Goal: Information Seeking & Learning: Learn about a topic

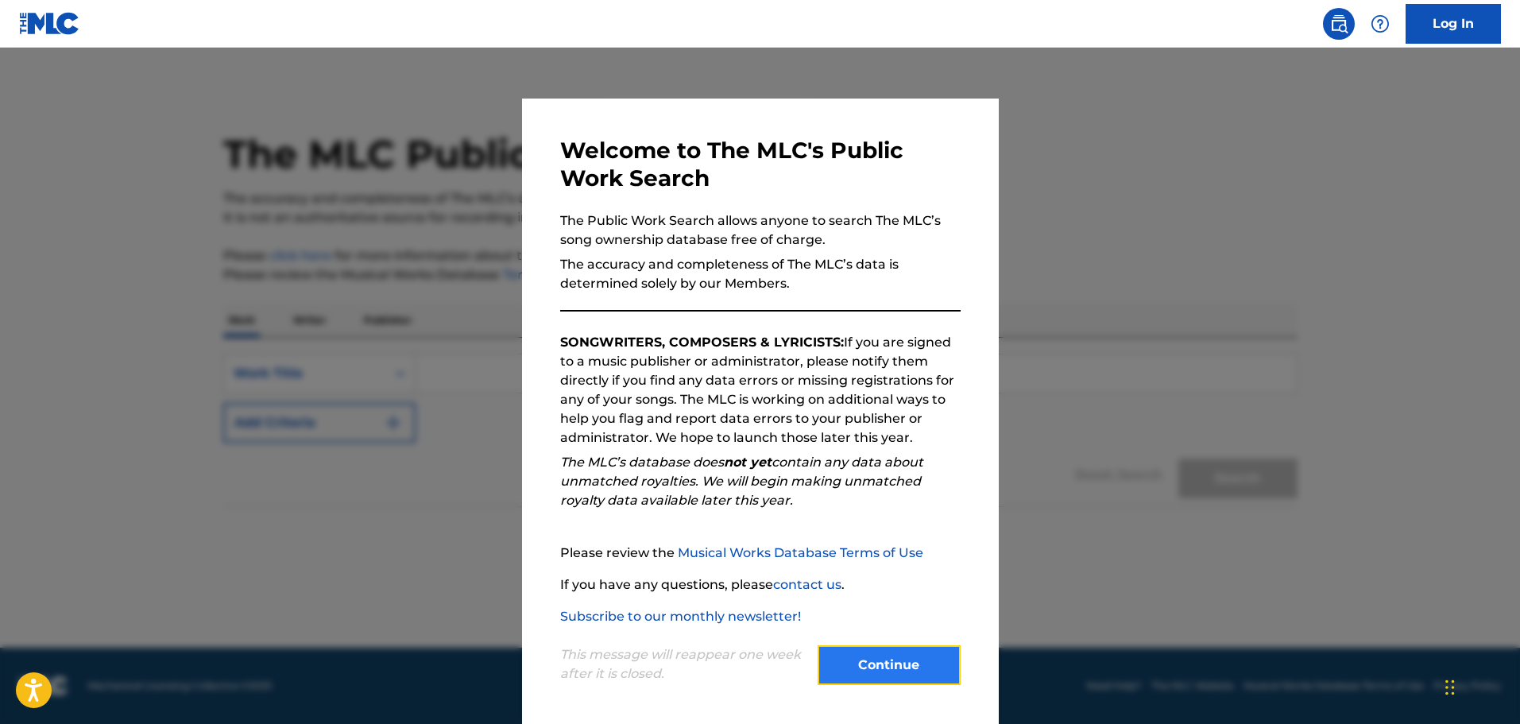
click at [938, 663] on button "Continue" at bounding box center [889, 665] width 143 height 40
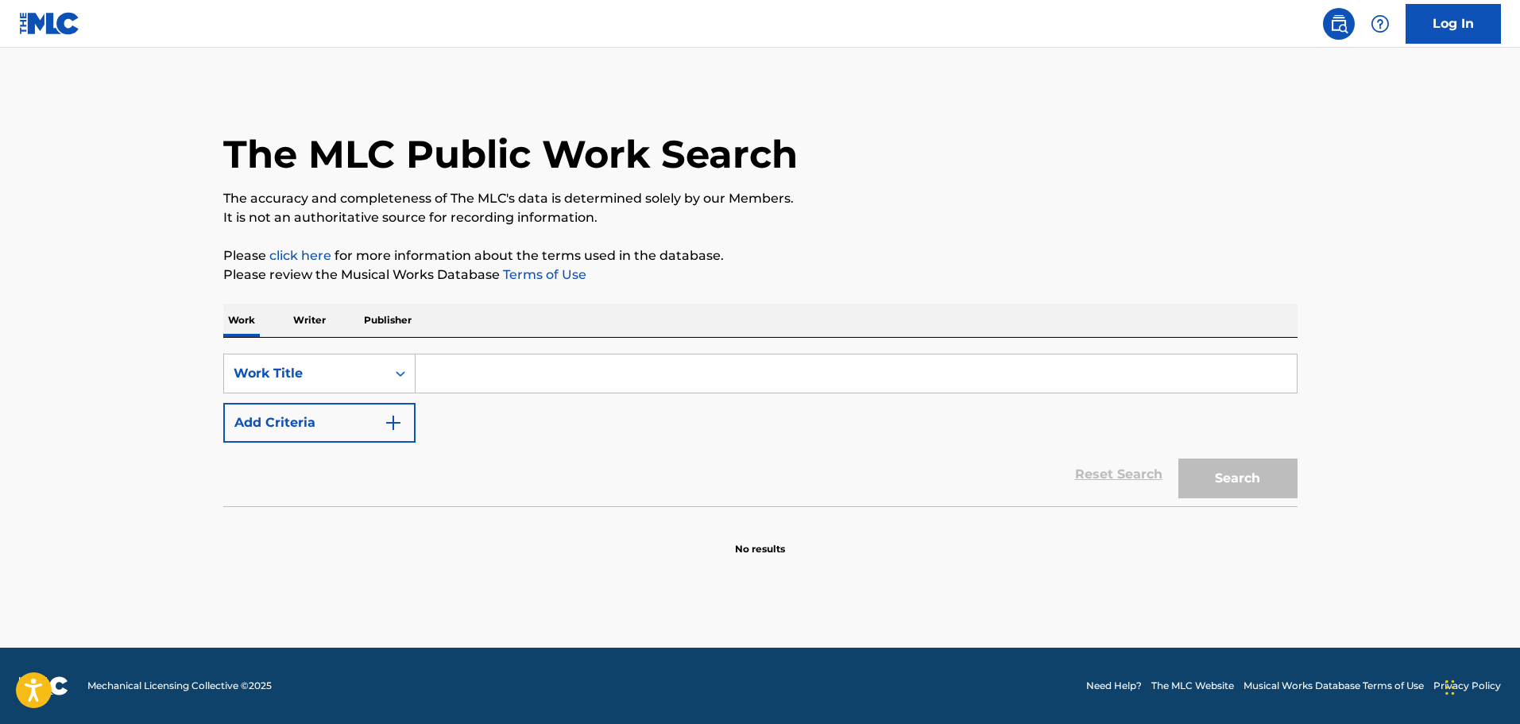
click at [438, 381] on input "Search Form" at bounding box center [856, 373] width 881 height 38
type input "sweetest pie"
click at [1178, 459] on button "Search" at bounding box center [1237, 479] width 119 height 40
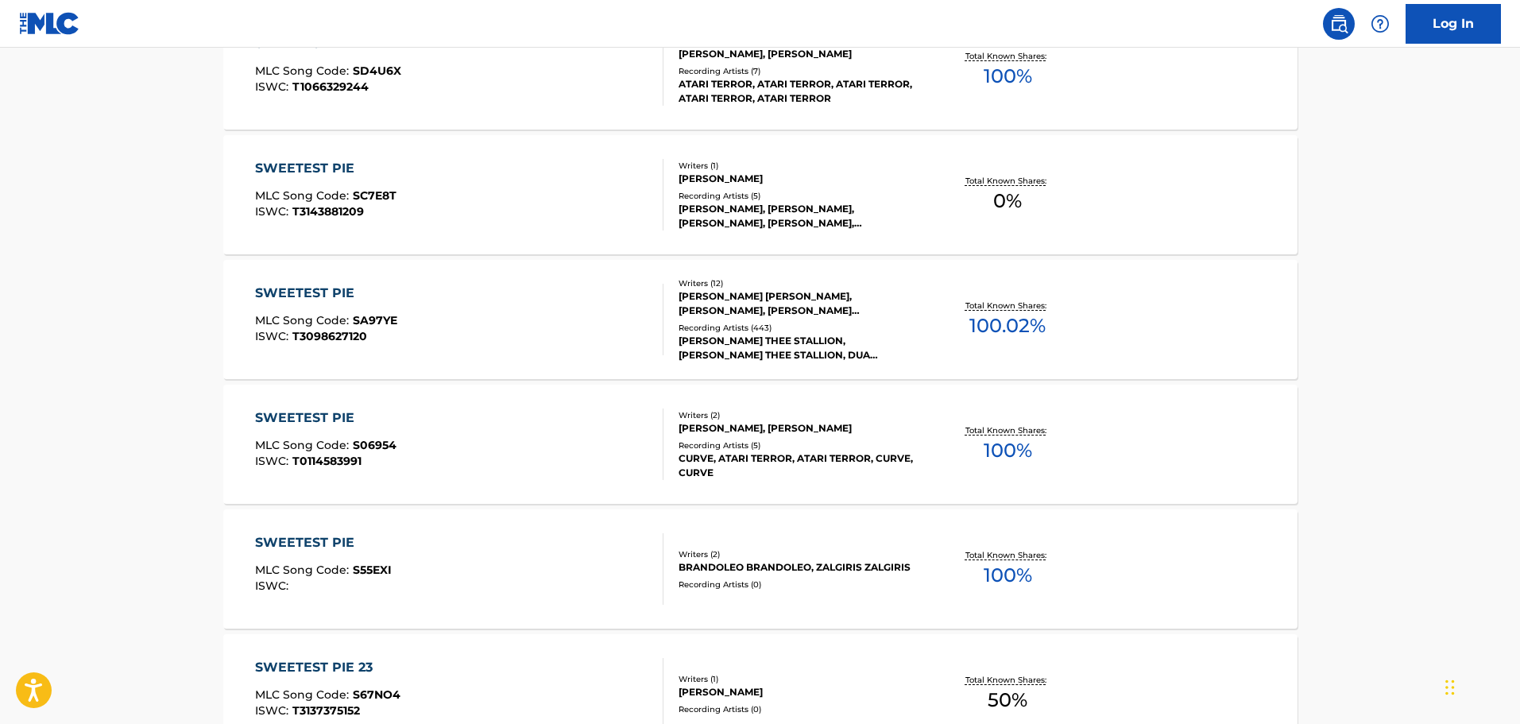
scroll to position [1033, 0]
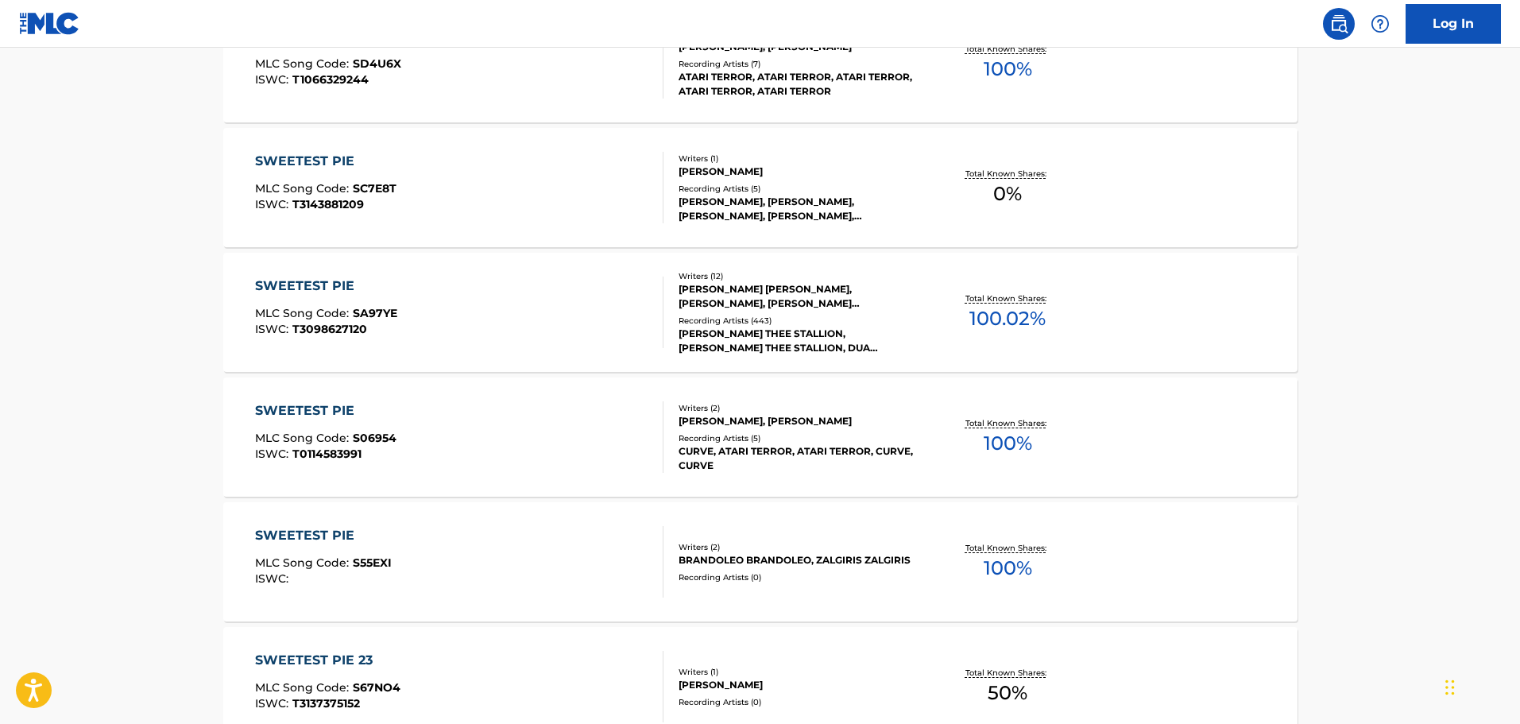
click at [315, 285] on div "SWEETEST PIE" at bounding box center [326, 286] width 142 height 19
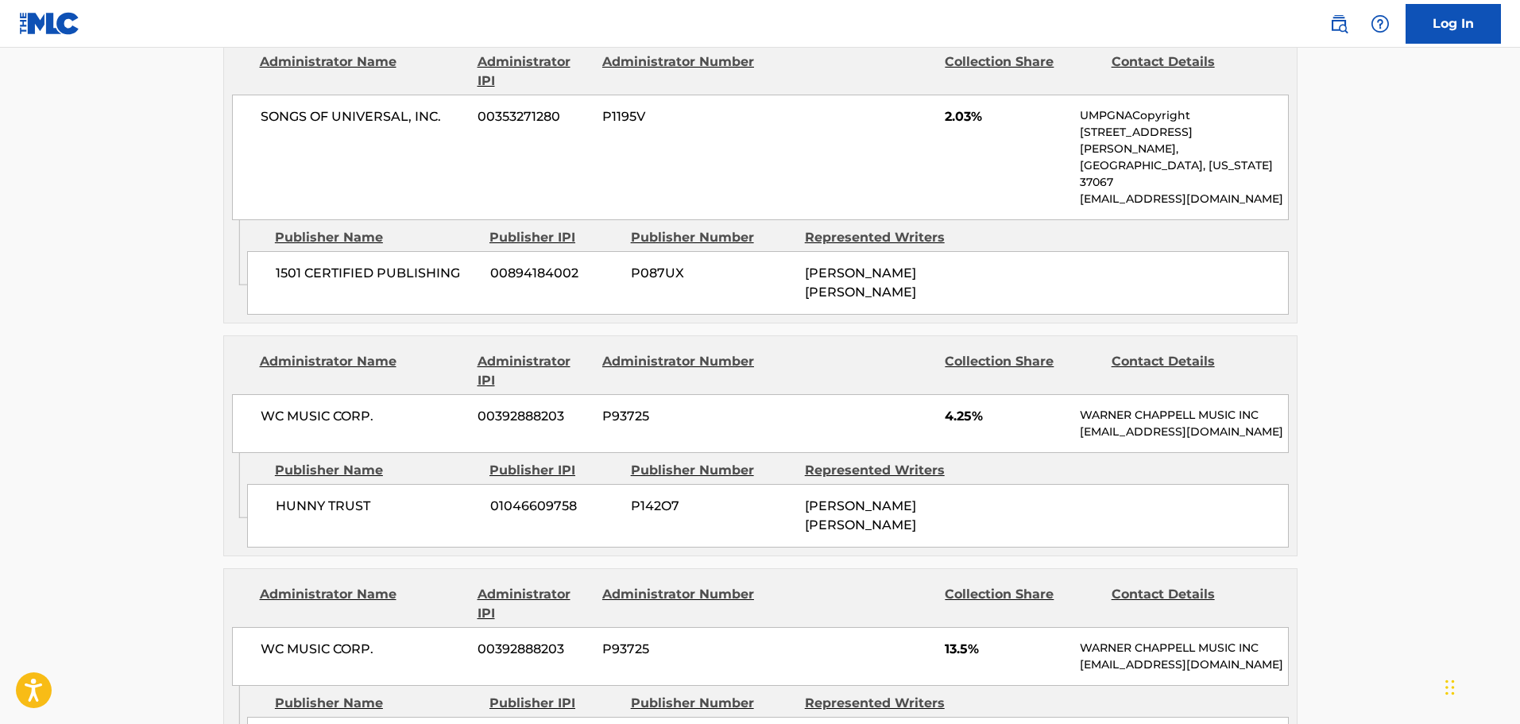
scroll to position [3460, 0]
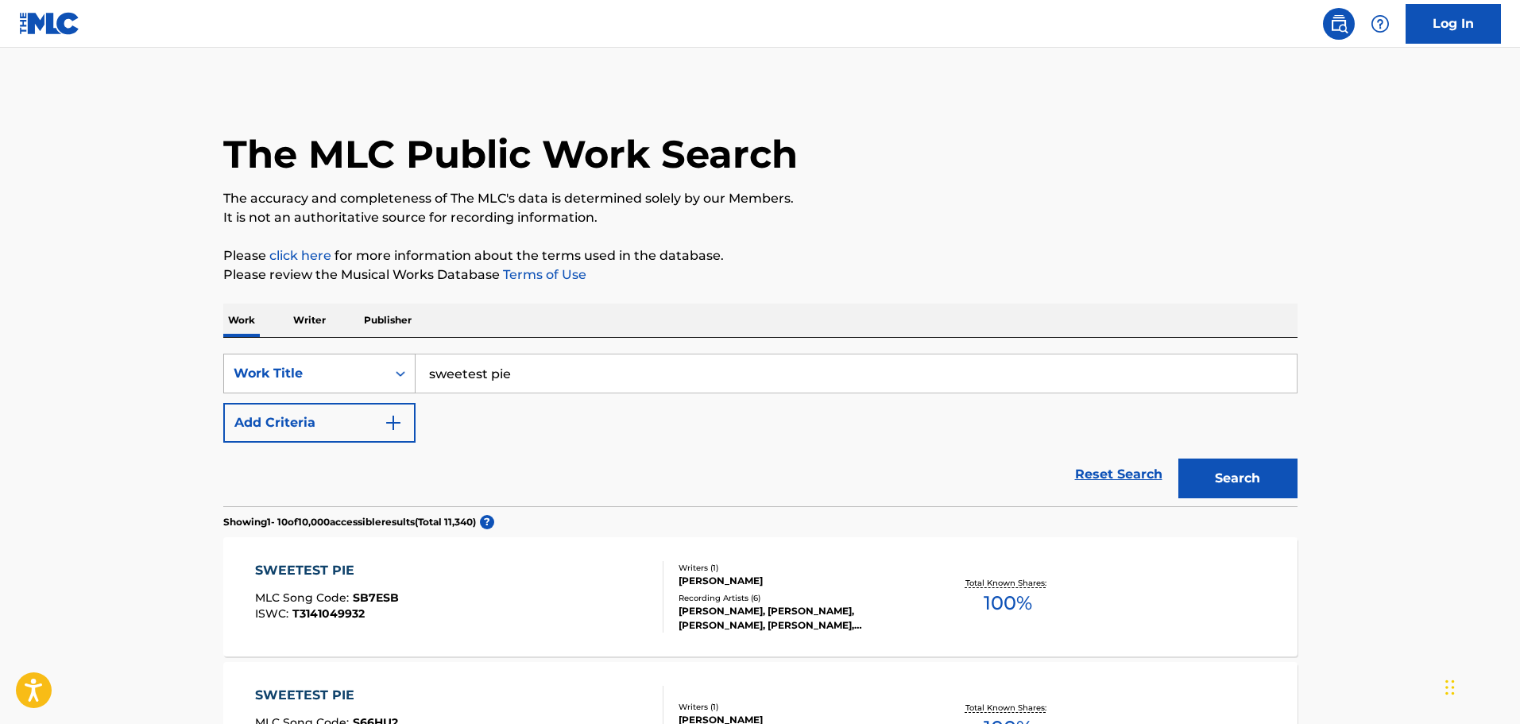
drag, startPoint x: 517, startPoint y: 362, endPoint x: 368, endPoint y: 363, distance: 149.4
click at [368, 363] on div "SearchWithCriteria651f3c36-3996-482f-b5ec-3876405f9717 Work Title sweetest pie" at bounding box center [760, 374] width 1074 height 40
type input "free yourself"
click at [350, 424] on button "Add Criteria" at bounding box center [319, 423] width 192 height 40
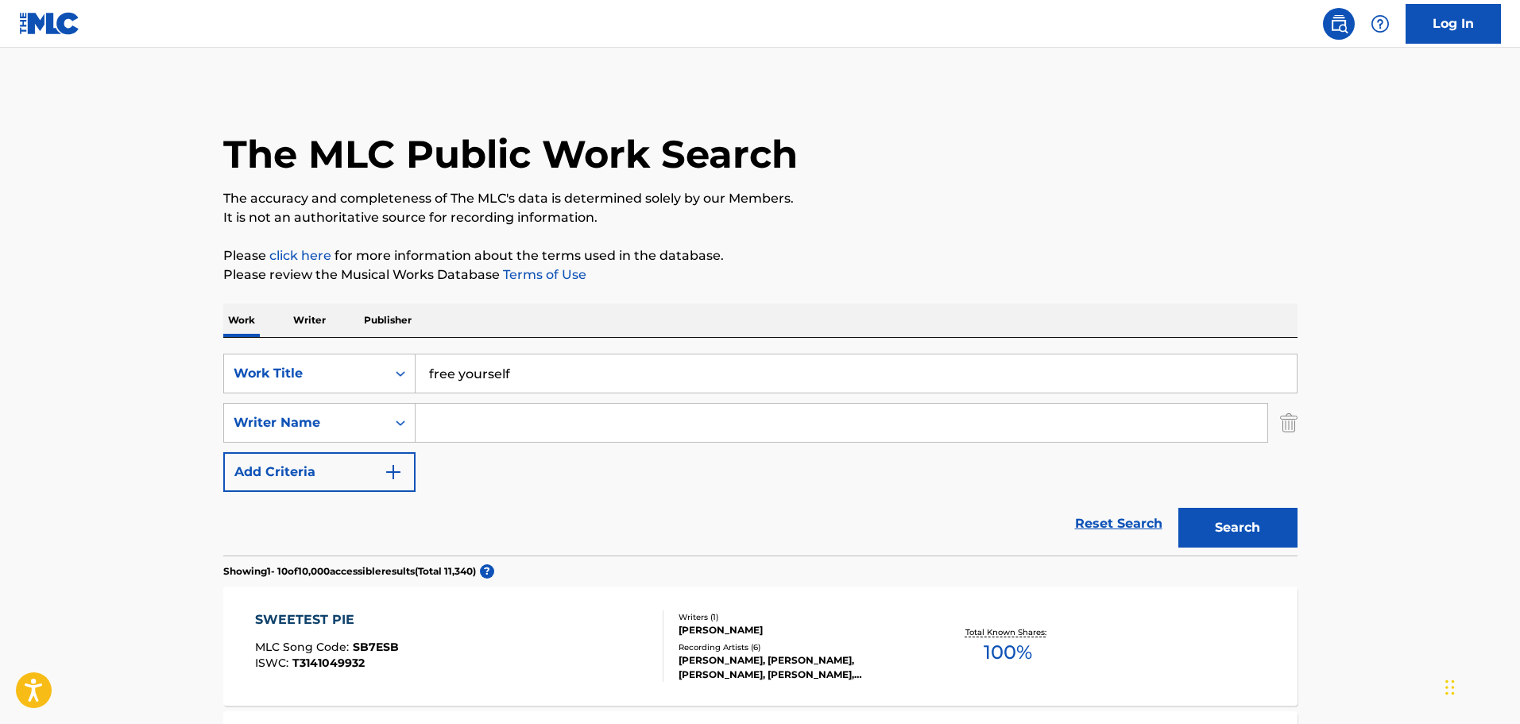
click at [461, 429] on input "Search Form" at bounding box center [842, 423] width 852 height 38
click at [1178, 508] on button "Search" at bounding box center [1237, 528] width 119 height 40
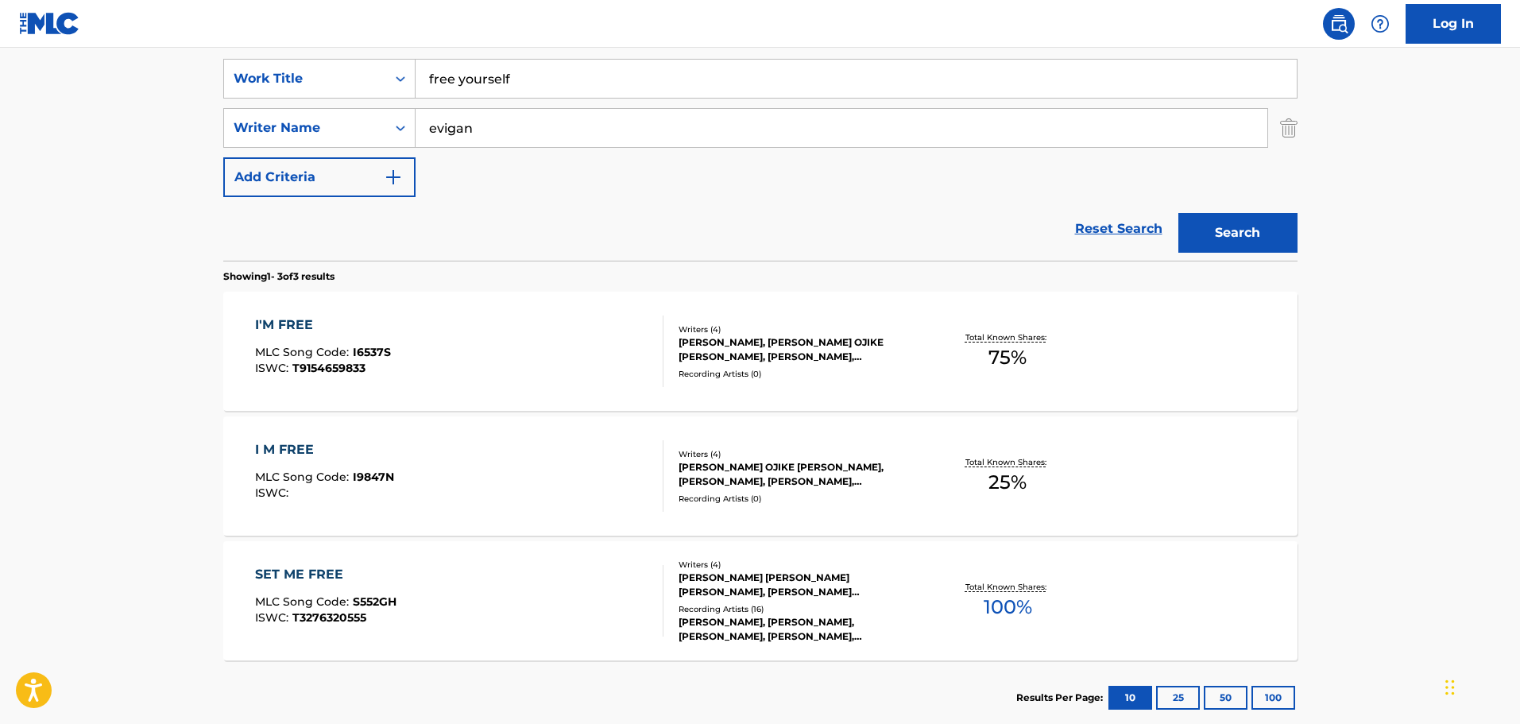
scroll to position [297, 0]
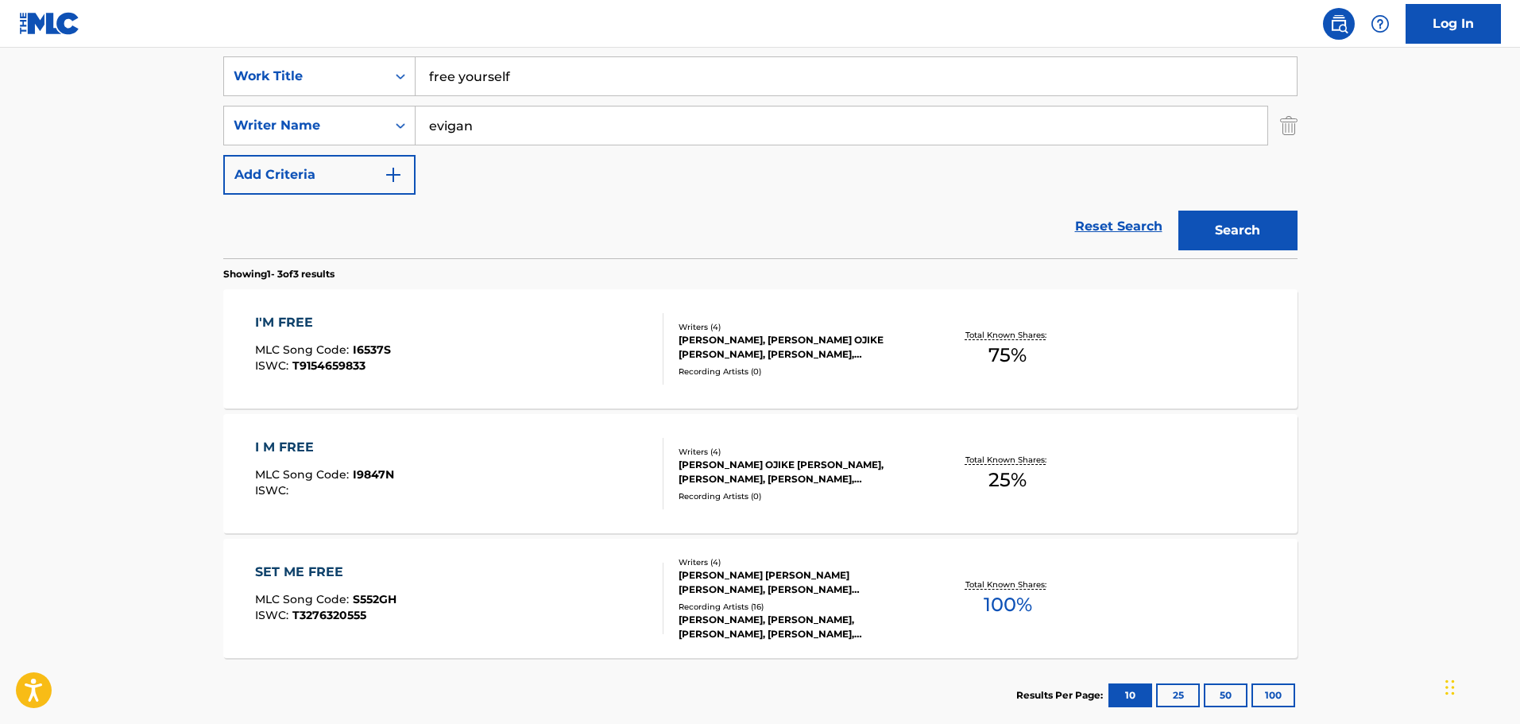
click at [449, 132] on input "evigan" at bounding box center [842, 125] width 852 height 38
click at [1178, 211] on button "Search" at bounding box center [1237, 231] width 119 height 40
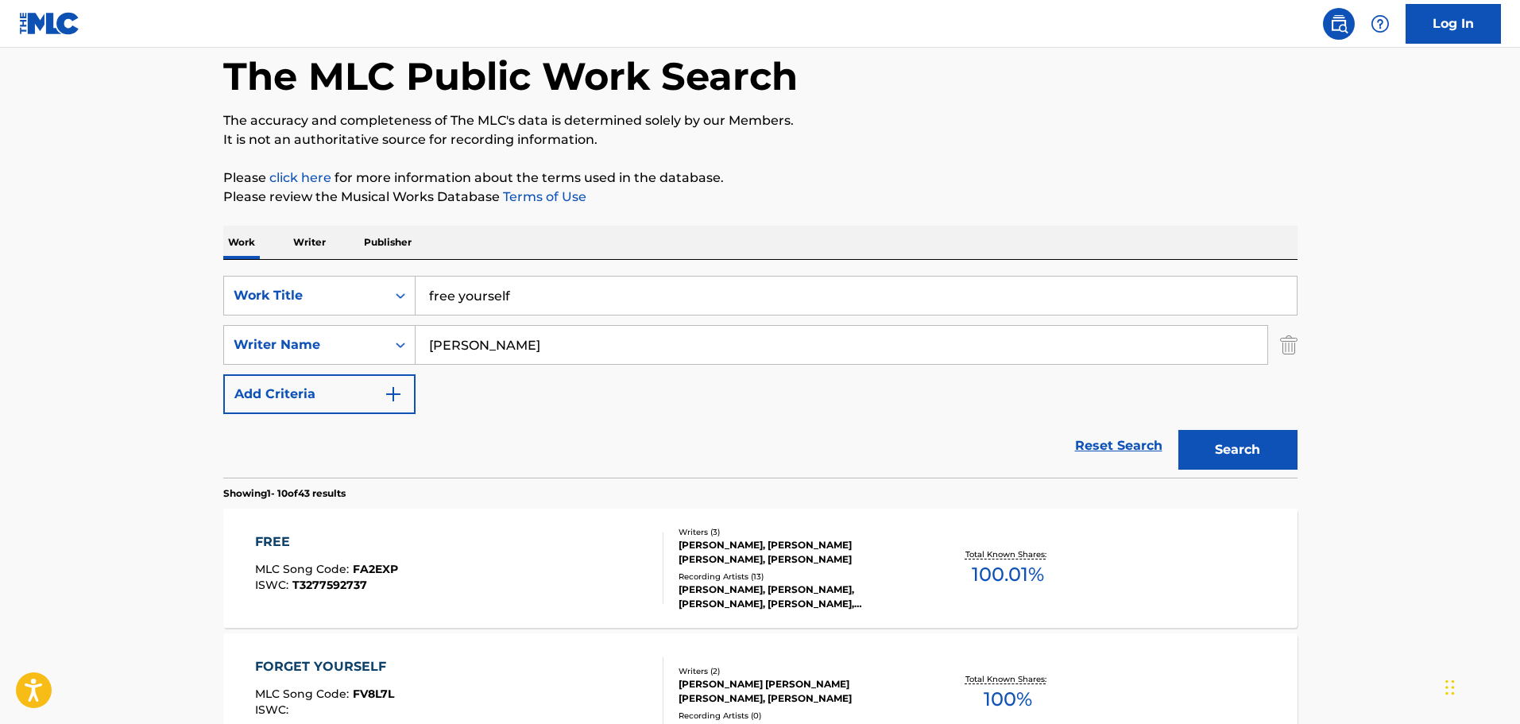
scroll to position [71, 0]
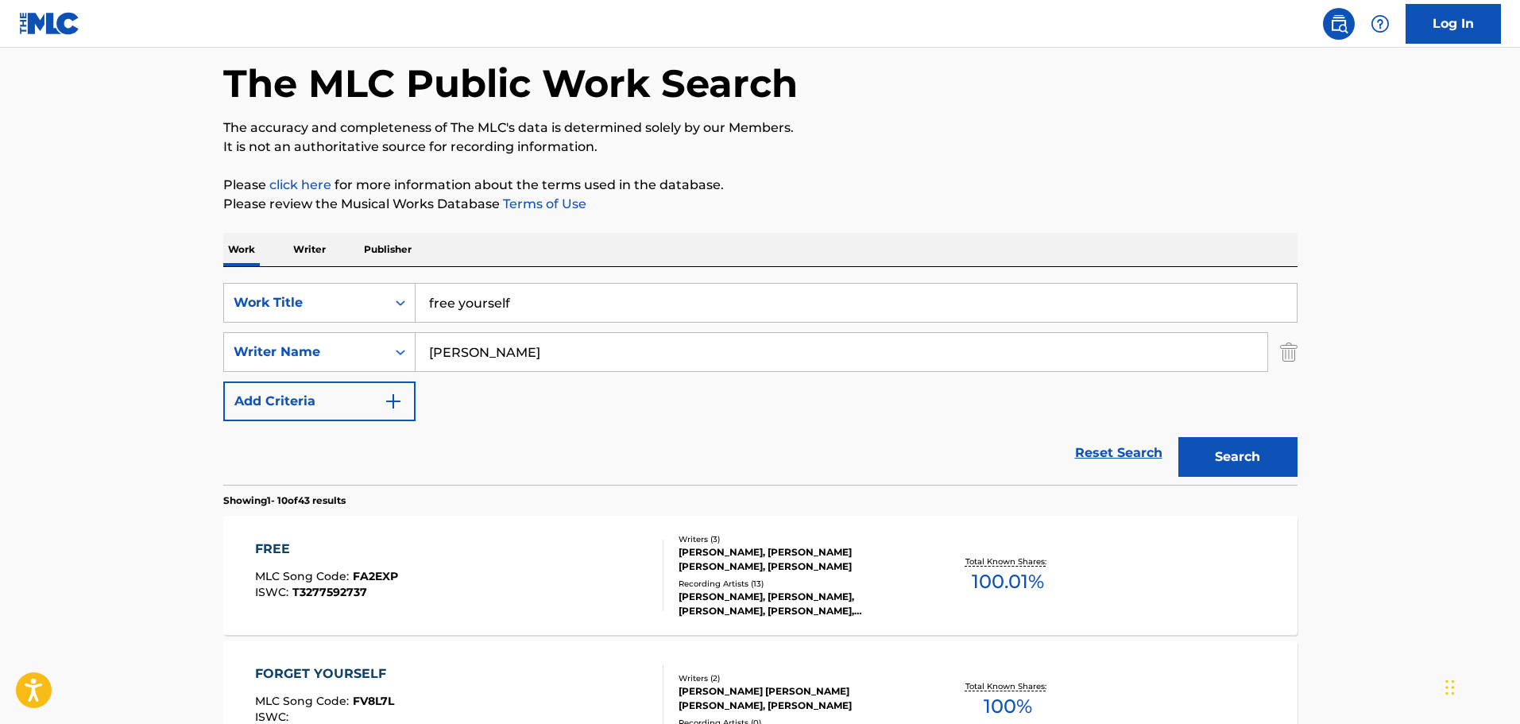
click at [458, 353] on input "[PERSON_NAME]" at bounding box center [842, 352] width 852 height 38
type input "coffee"
click at [1178, 437] on button "Search" at bounding box center [1237, 457] width 119 height 40
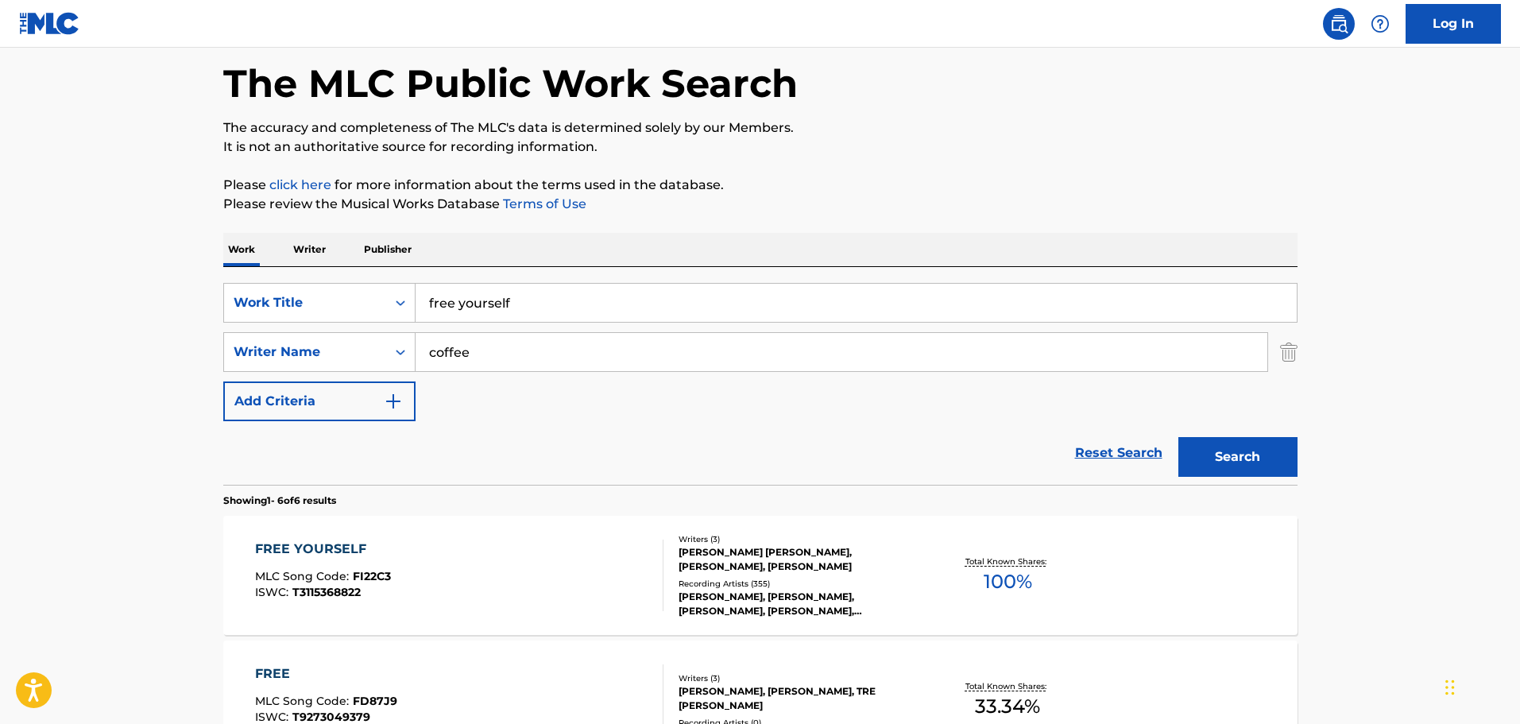
scroll to position [157, 0]
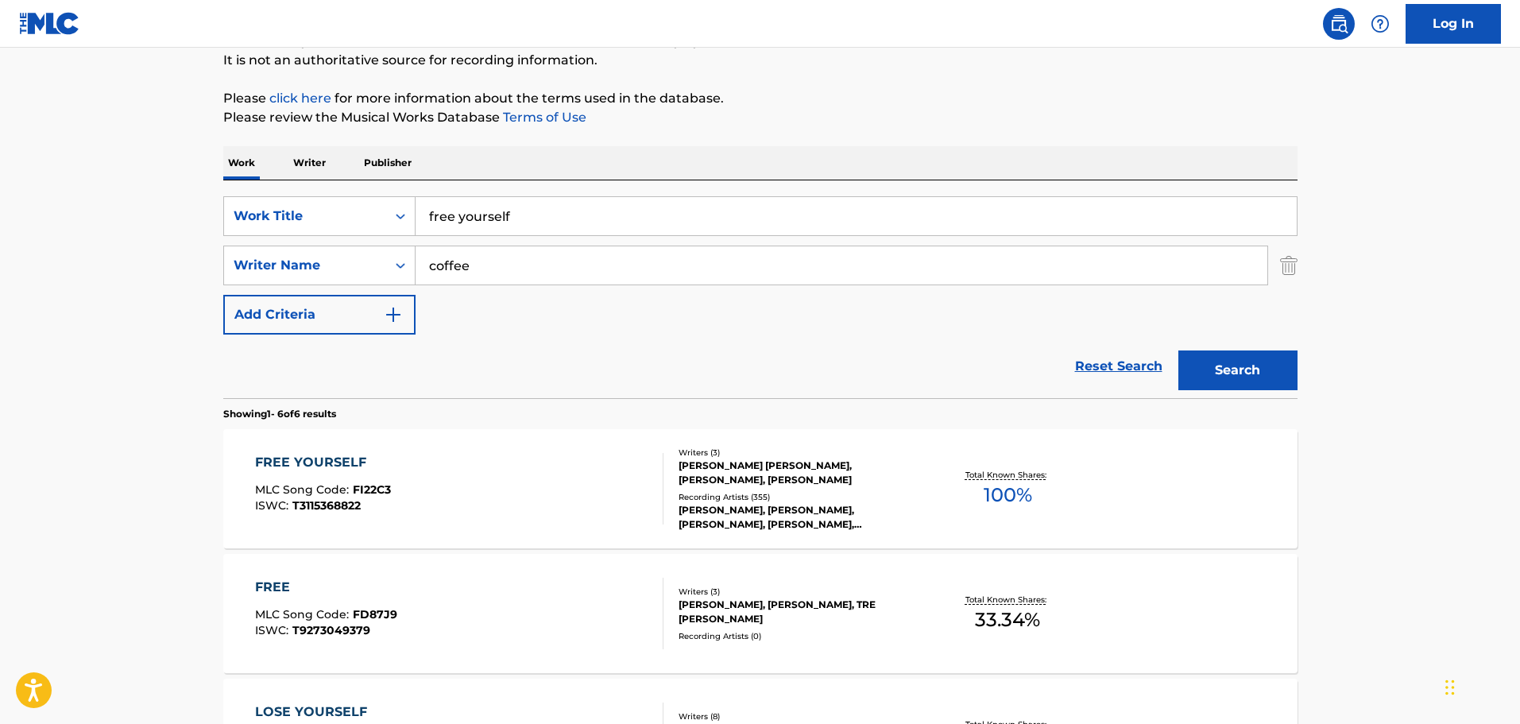
click at [280, 462] on div "FREE YOURSELF" at bounding box center [323, 462] width 136 height 19
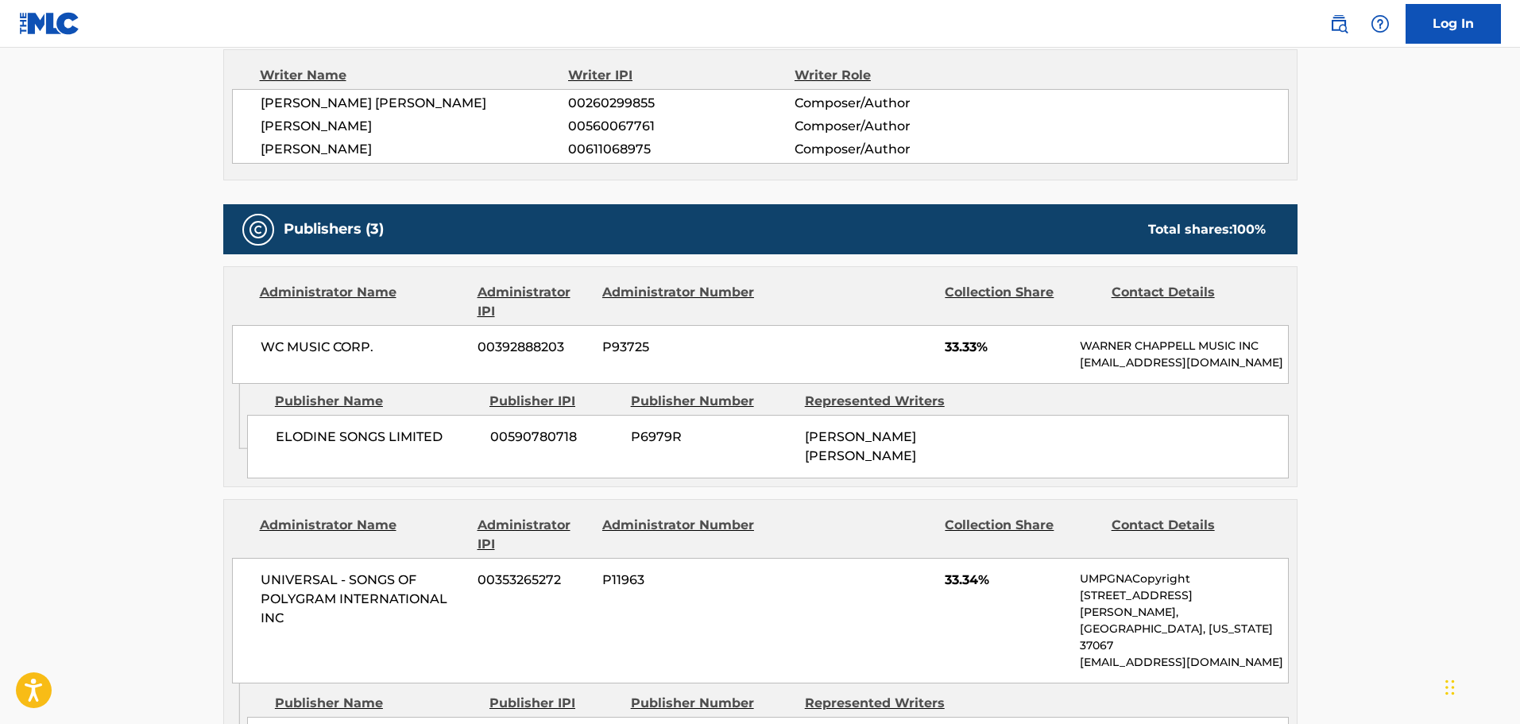
scroll to position [868, 0]
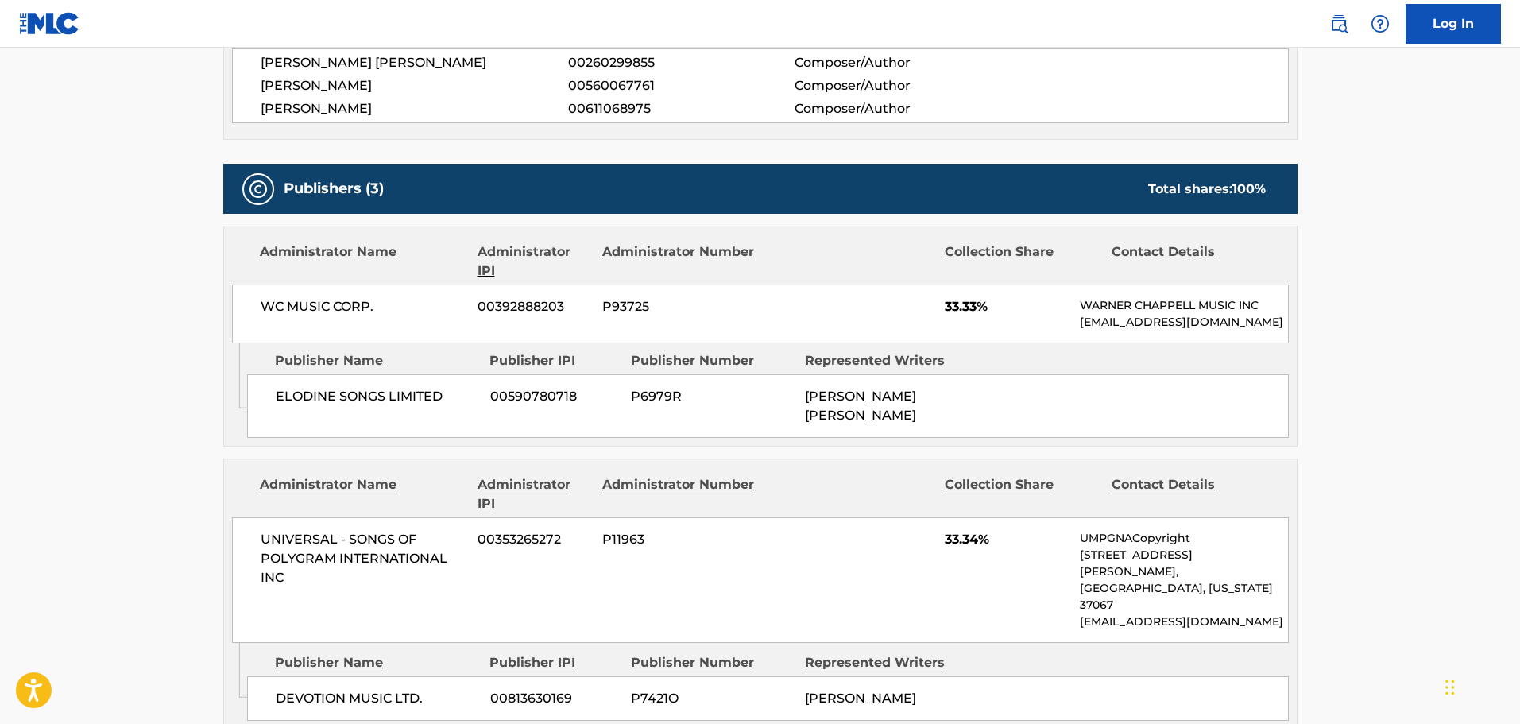
scroll to position [157, 0]
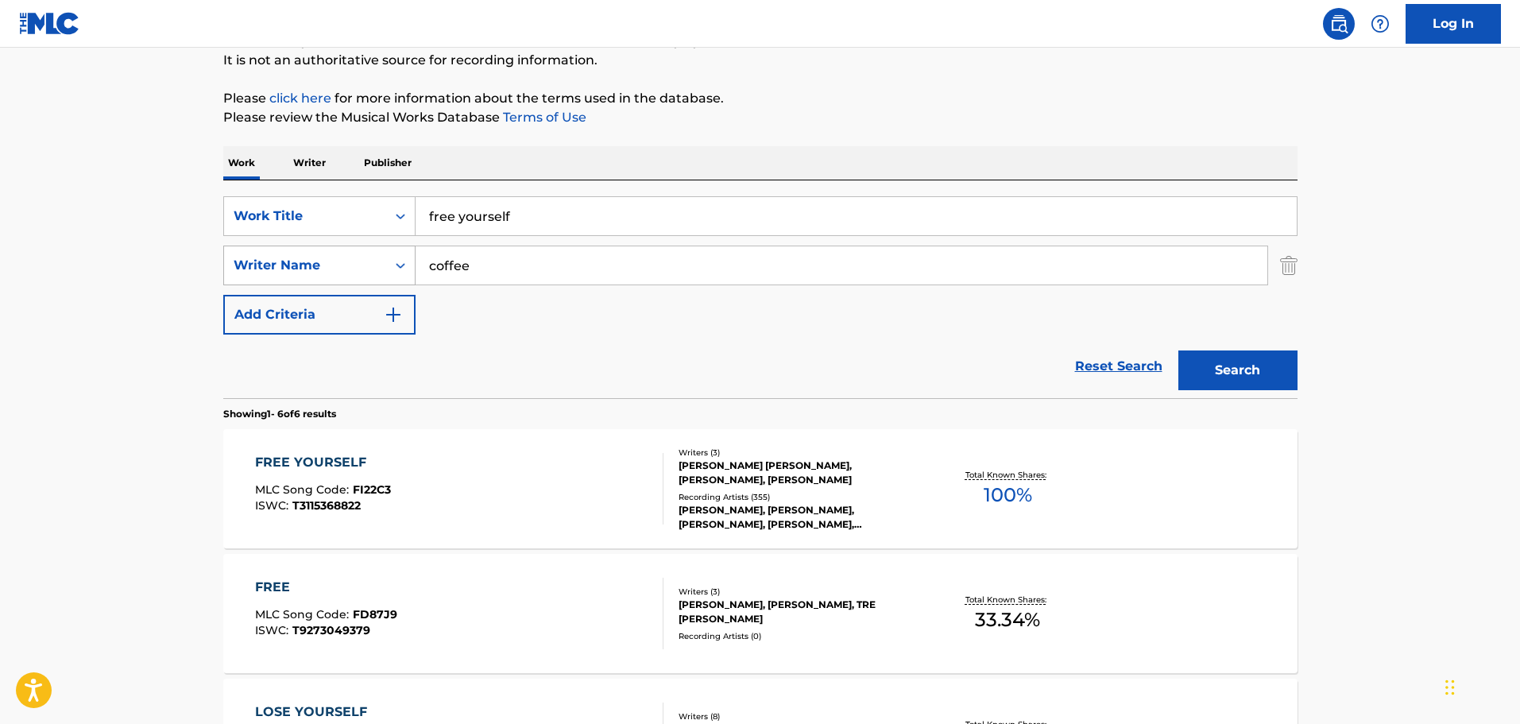
drag, startPoint x: 528, startPoint y: 222, endPoint x: 355, endPoint y: 251, distance: 175.7
click at [355, 251] on div "SearchWithCriteria651f3c36-3996-482f-b5ec-3876405f9717 Work Title free yourself…" at bounding box center [760, 265] width 1074 height 138
type input "angel baby"
click at [1178, 350] on button "Search" at bounding box center [1237, 370] width 119 height 40
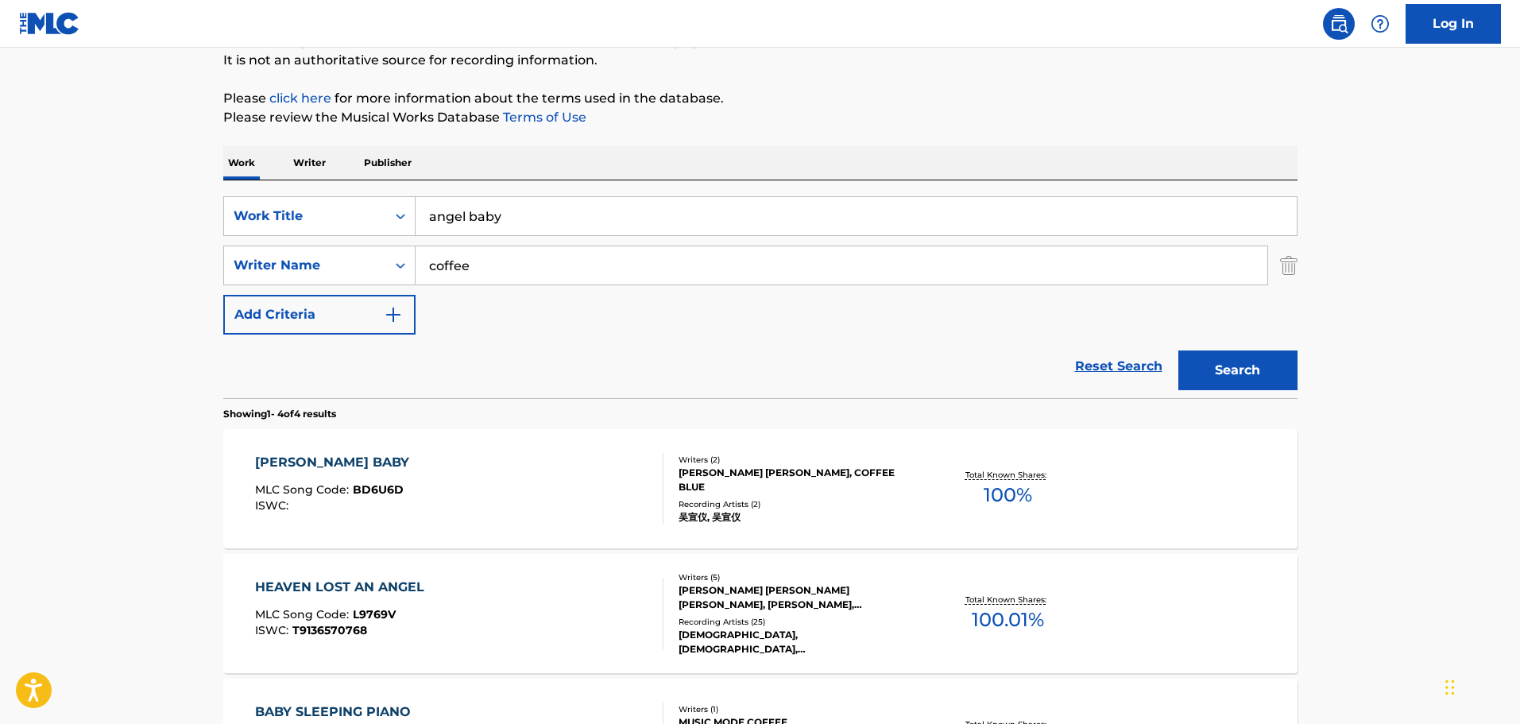
click at [447, 283] on input "coffee" at bounding box center [842, 265] width 852 height 38
click at [465, 268] on input "coffee" at bounding box center [842, 265] width 852 height 38
type input "evigan"
click at [1178, 350] on button "Search" at bounding box center [1237, 370] width 119 height 40
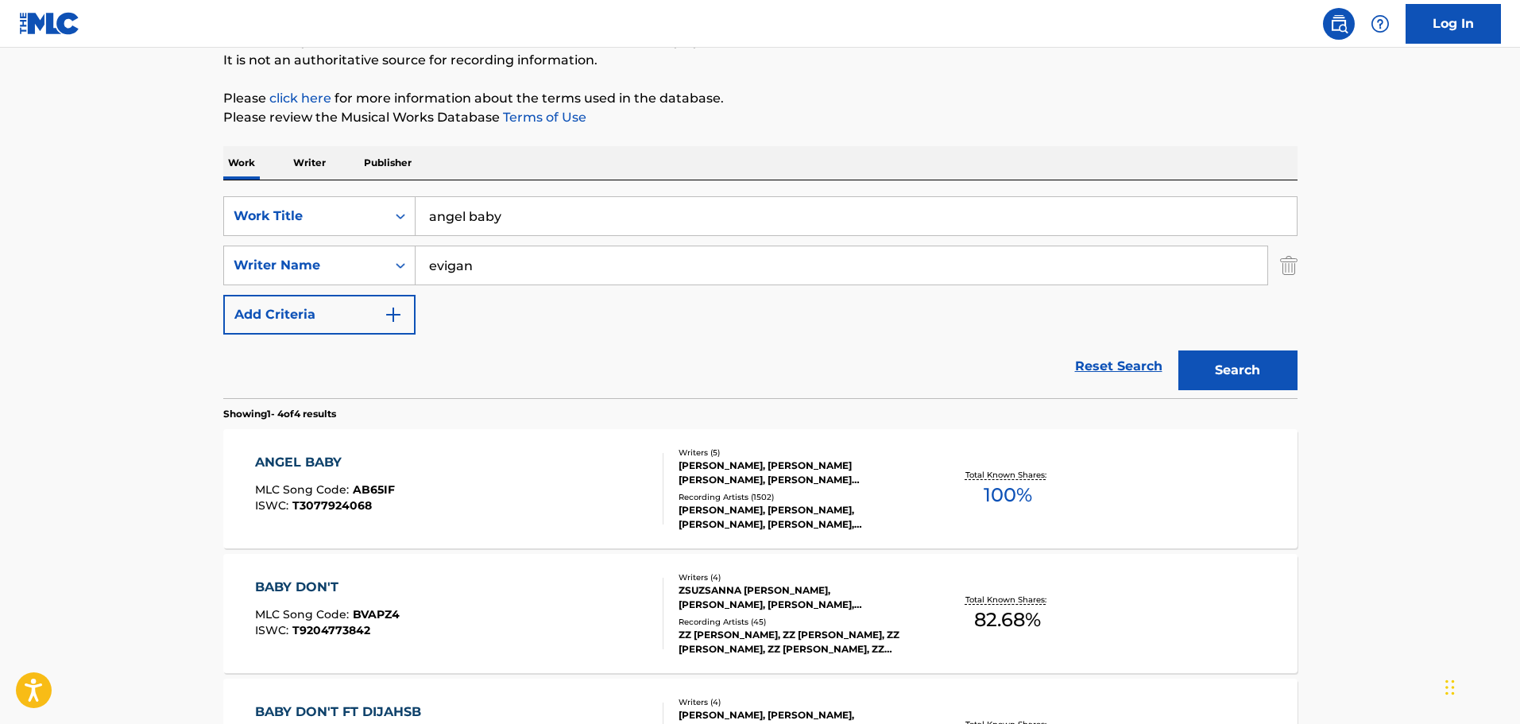
click at [291, 456] on div "ANGEL BABY" at bounding box center [325, 462] width 140 height 19
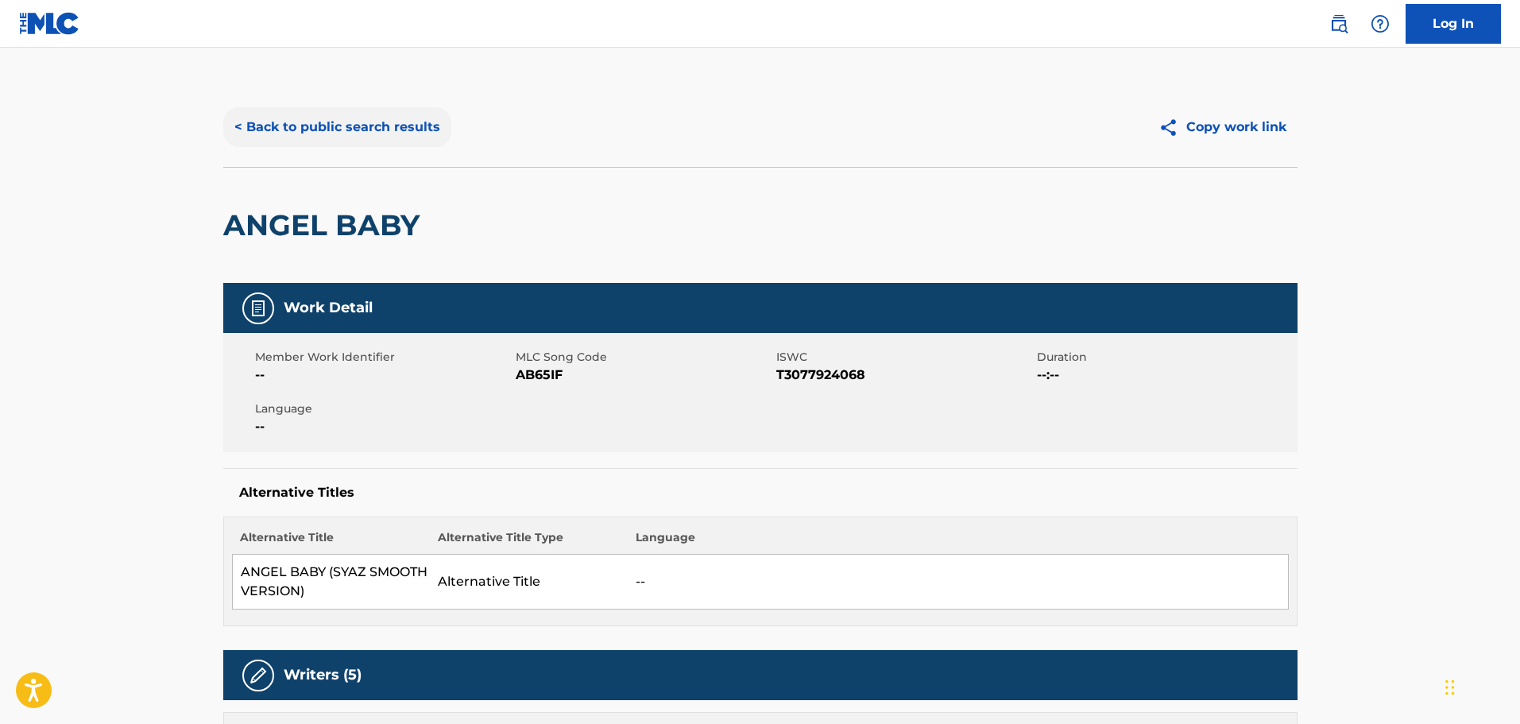
click at [343, 125] on button "< Back to public search results" at bounding box center [337, 127] width 228 height 40
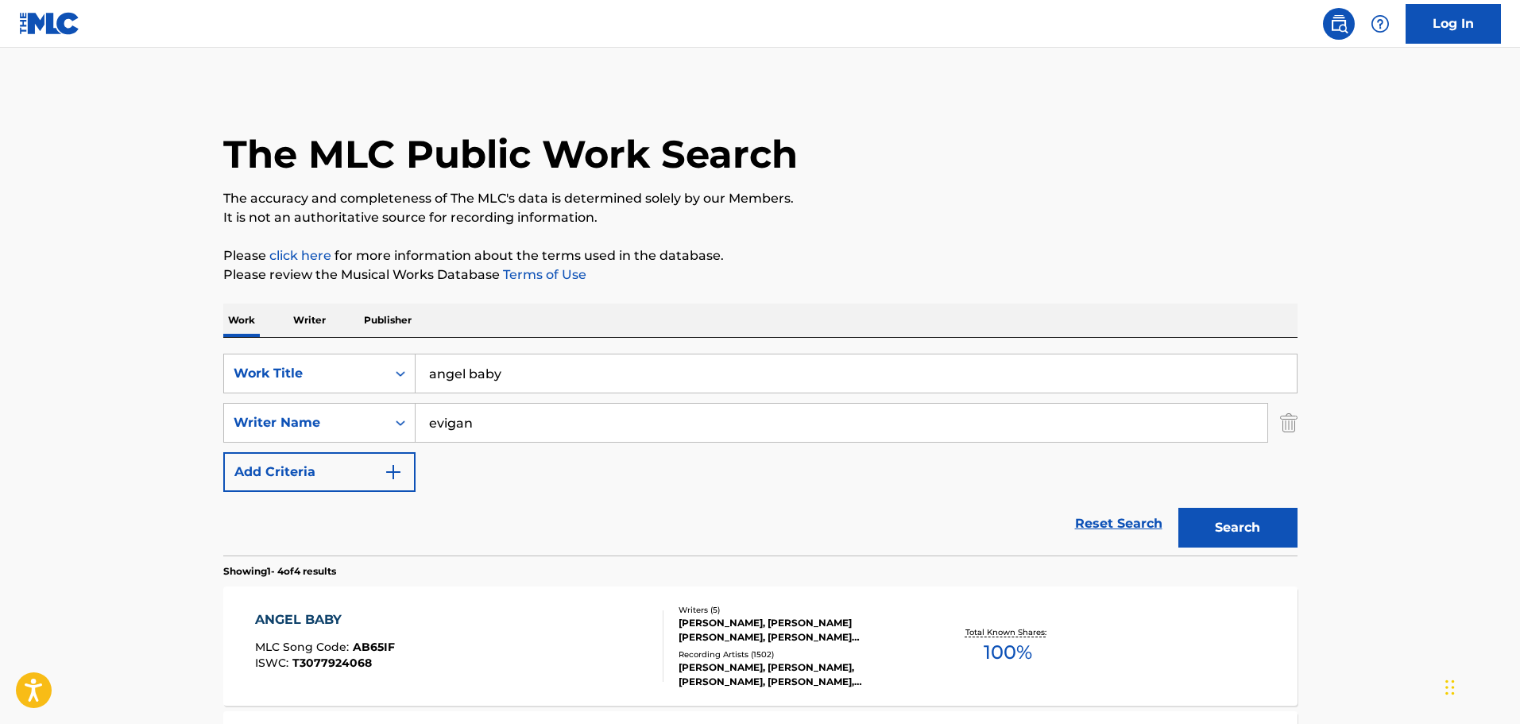
scroll to position [157, 0]
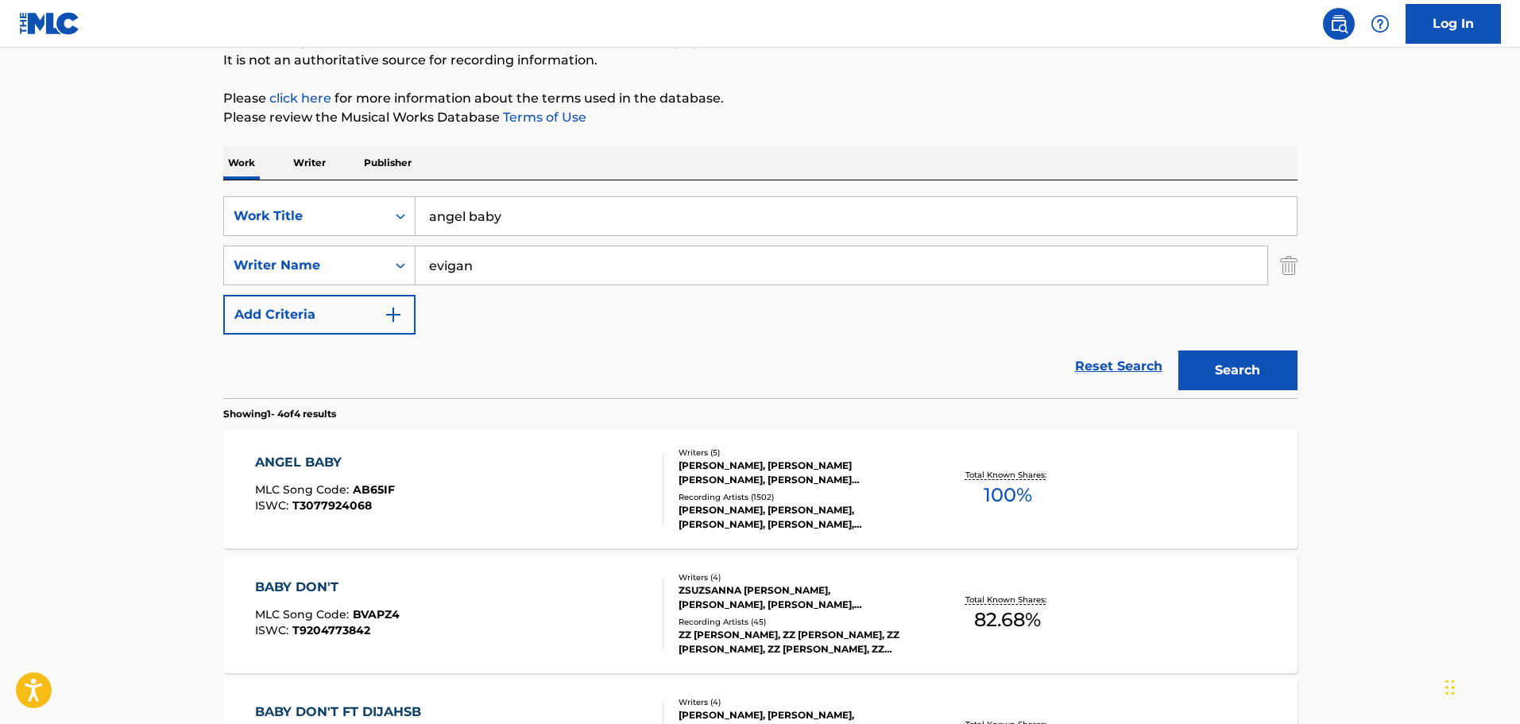
click at [498, 230] on input "angel baby" at bounding box center [856, 216] width 881 height 38
type input "a"
type input "sweetest pie"
click at [1178, 350] on button "Search" at bounding box center [1237, 370] width 119 height 40
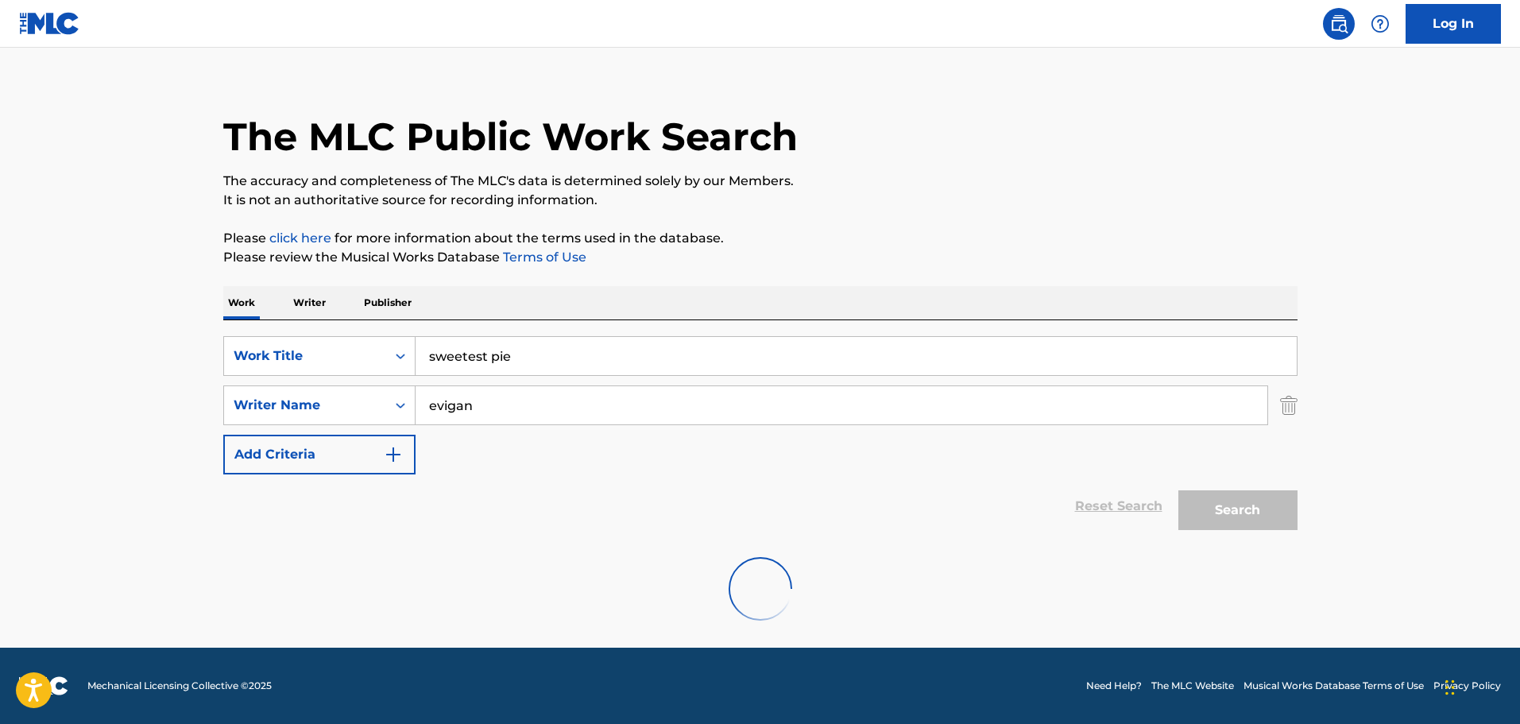
scroll to position [0, 0]
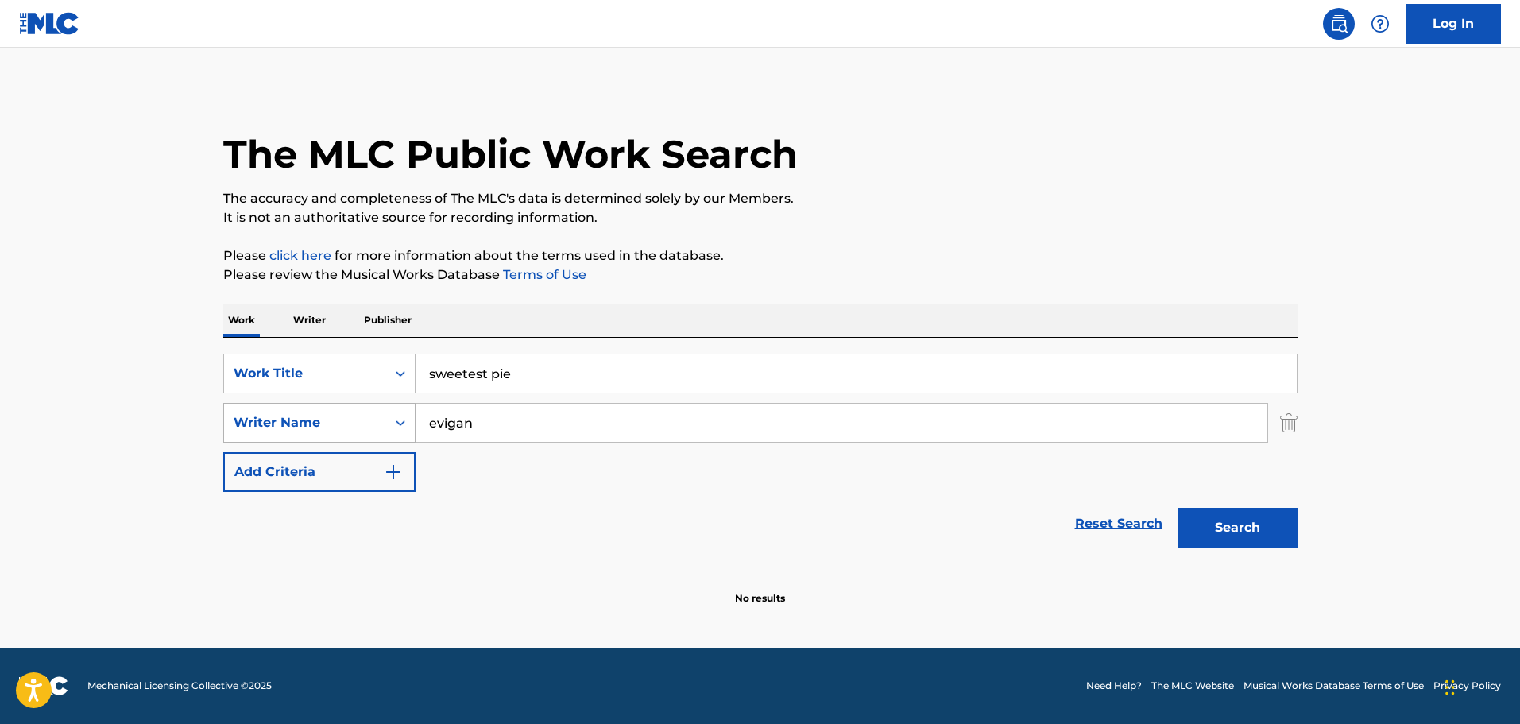
drag, startPoint x: 470, startPoint y: 419, endPoint x: 412, endPoint y: 416, distance: 58.9
click at [412, 416] on div "SearchWithCriteriab93824f4-fd11-4e07-9009-93b8954b3a38 Writer Name [PERSON_NAME]" at bounding box center [760, 423] width 1074 height 40
type input "coffee"
click at [1178, 508] on button "Search" at bounding box center [1237, 528] width 119 height 40
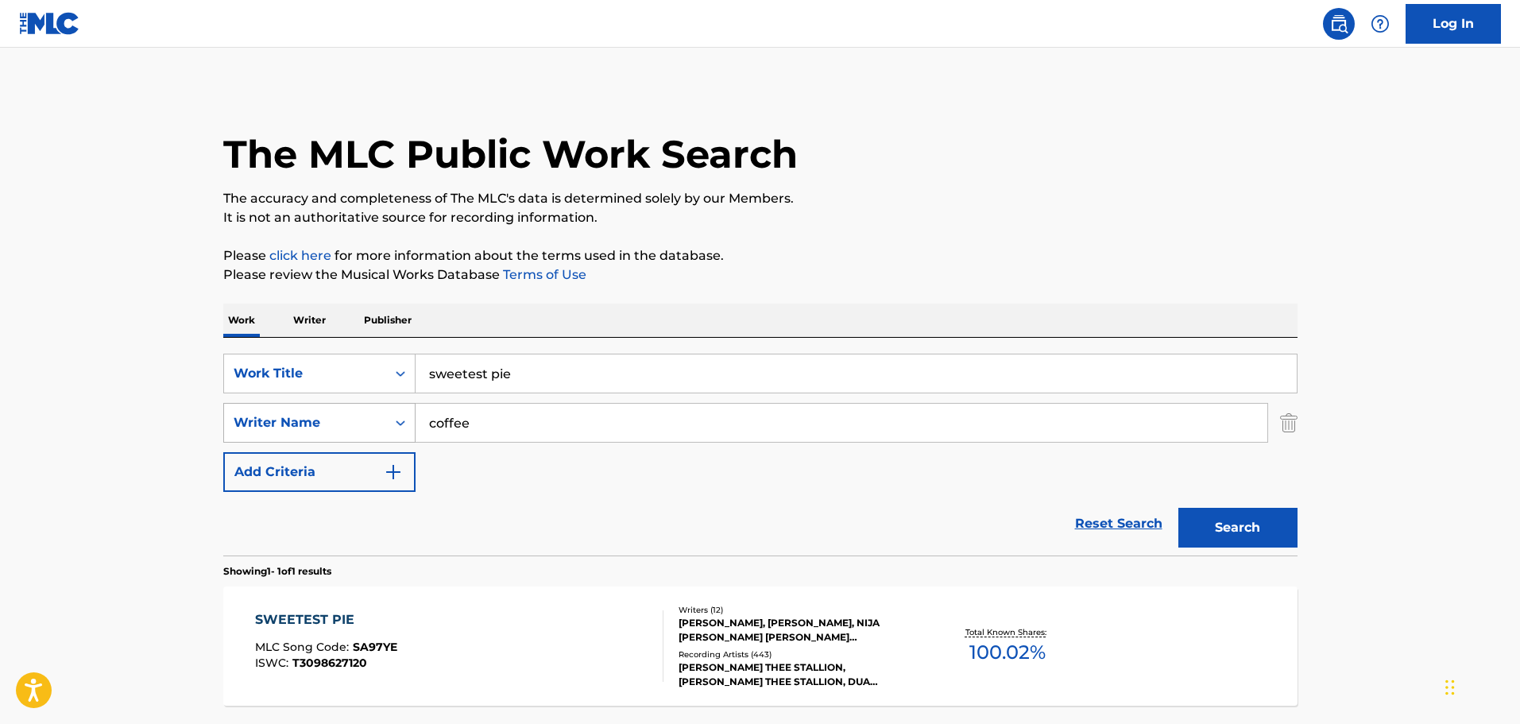
scroll to position [141, 0]
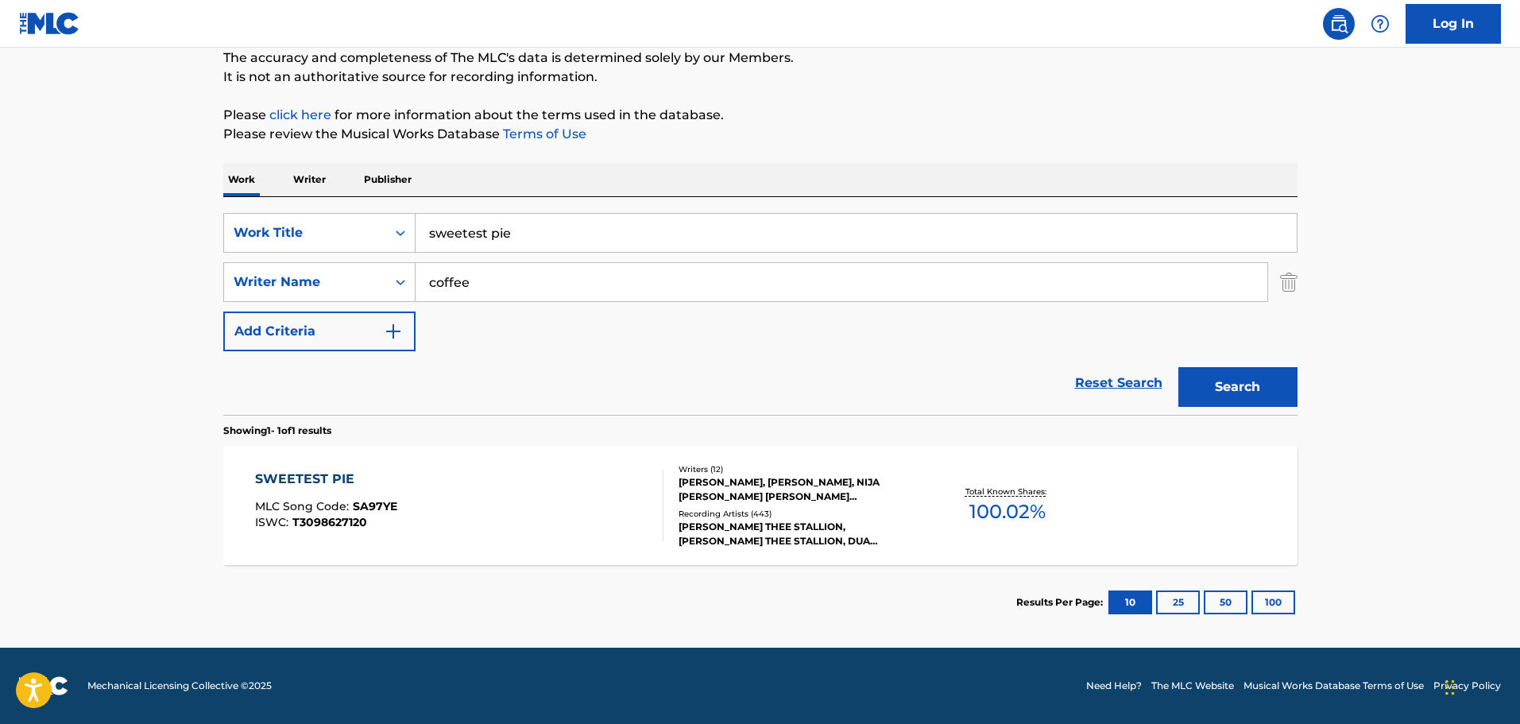
click at [327, 478] on div "SWEETEST PIE" at bounding box center [326, 479] width 142 height 19
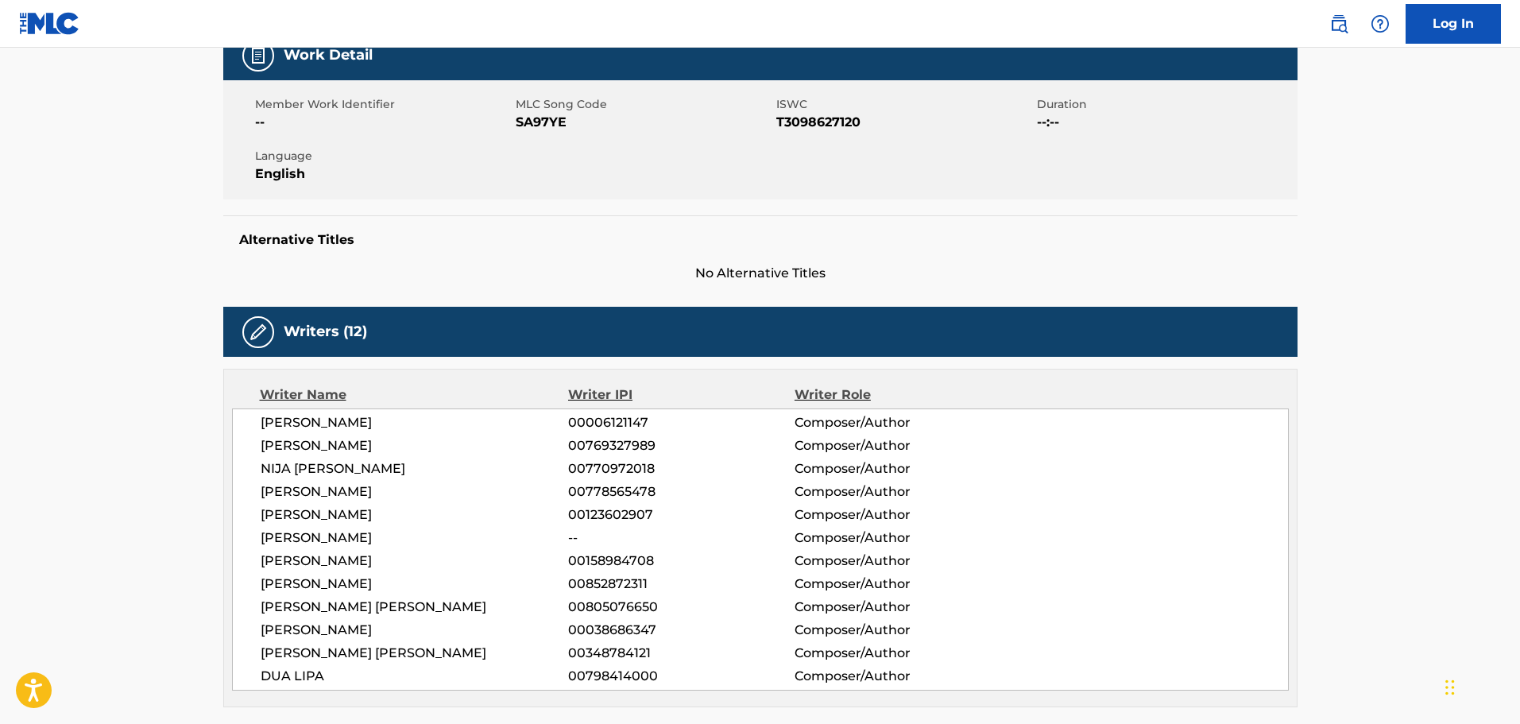
scroll to position [254, 0]
